Goal: Task Accomplishment & Management: Manage account settings

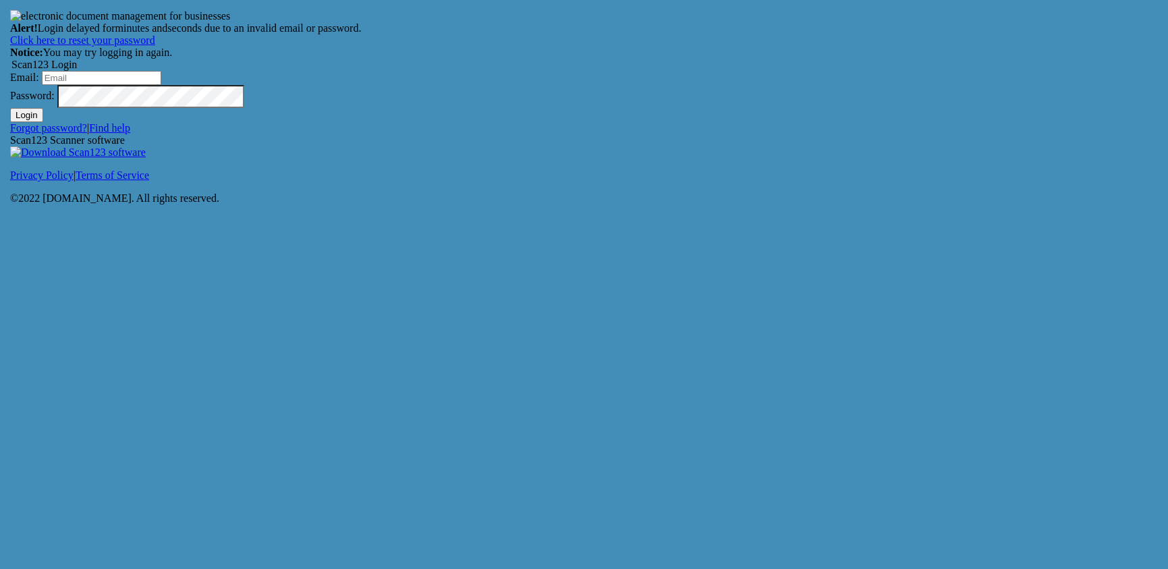
click at [161, 85] on input "Email:" at bounding box center [101, 78] width 119 height 14
type input "adenney@bentonautogroup.com"
click at [43, 122] on button "Login" at bounding box center [26, 115] width 33 height 14
click at [10, 108] on button "Login" at bounding box center [26, 115] width 33 height 14
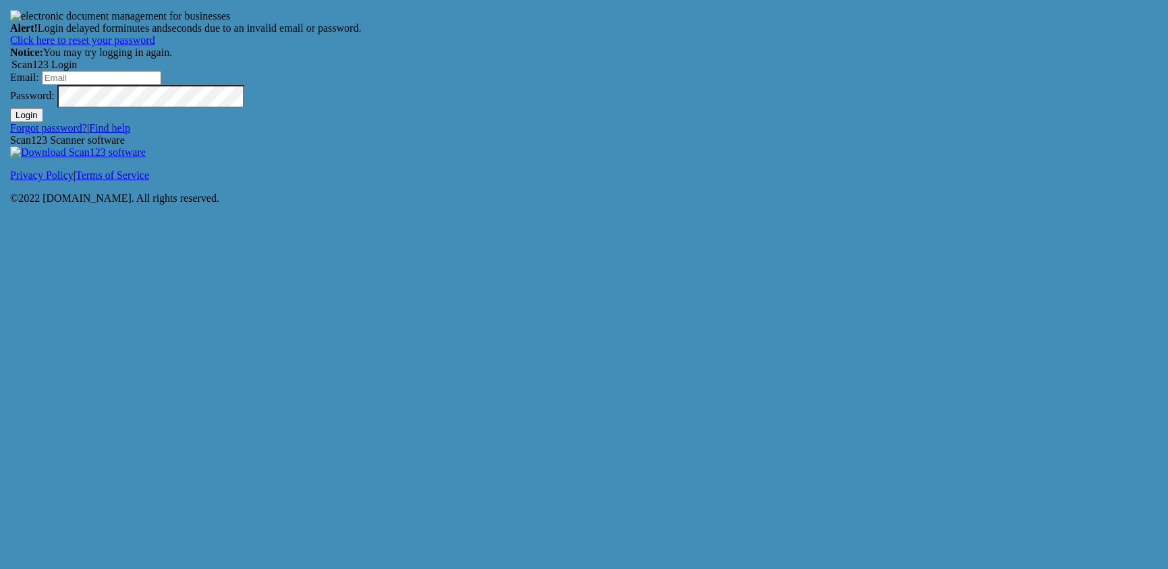
click at [43, 122] on button "Login" at bounding box center [26, 115] width 33 height 14
